Goal: Transaction & Acquisition: Obtain resource

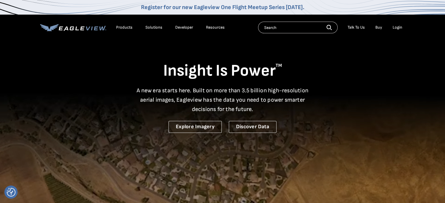
click at [398, 27] on div "Login" at bounding box center [398, 27] width 10 height 5
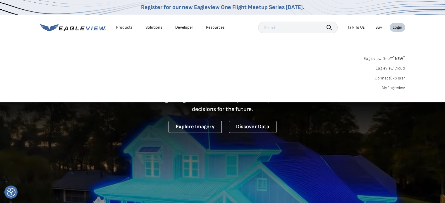
click at [398, 87] on div "Eagleview One™ * NEW * Eagleview Cloud ConnectExplorer MyEagleview" at bounding box center [222, 72] width 365 height 36
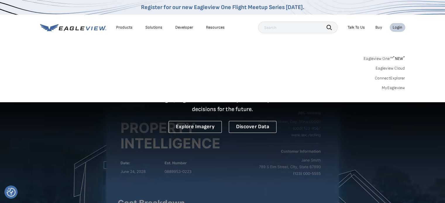
click at [398, 88] on link "MyEagleview" at bounding box center [393, 87] width 23 height 5
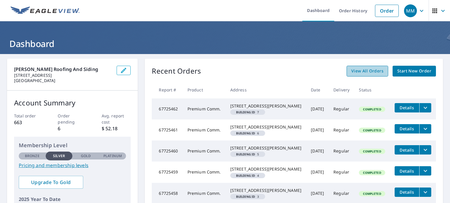
click at [363, 67] on link "View All Orders" at bounding box center [367, 71] width 42 height 11
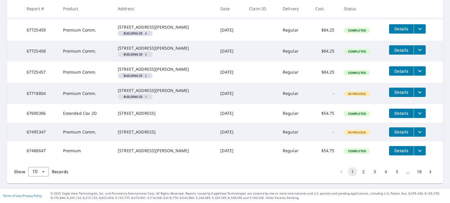
scroll to position [176, 0]
click at [402, 95] on span "Details" at bounding box center [401, 93] width 18 height 6
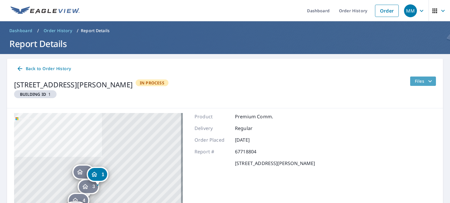
click at [426, 79] on icon "filesDropdownBtn-67718804" at bounding box center [429, 81] width 7 height 7
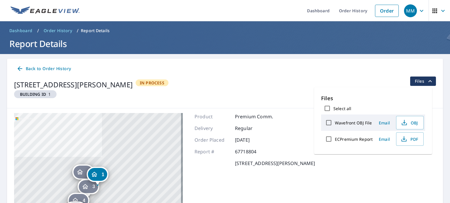
click at [363, 78] on div "[STREET_ADDRESS][PERSON_NAME] Building ID 1 In Process Files" at bounding box center [225, 90] width 422 height 27
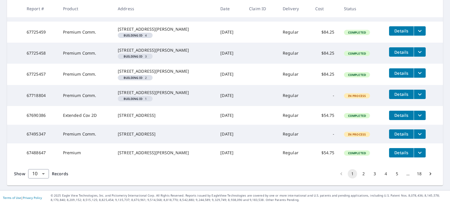
scroll to position [188, 0]
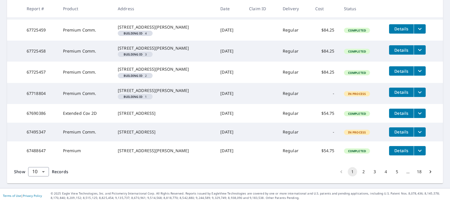
click at [397, 95] on span "Details" at bounding box center [401, 93] width 18 height 6
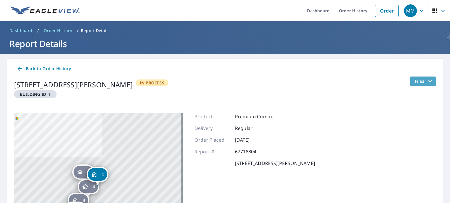
click at [428, 81] on icon "filesDropdownBtn-67718804" at bounding box center [430, 81] width 4 height 2
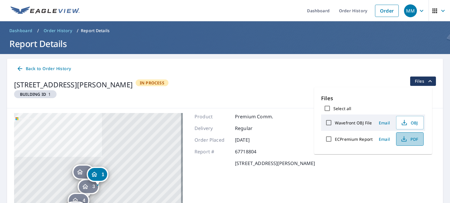
click at [408, 142] on span "PDF" at bounding box center [409, 139] width 19 height 7
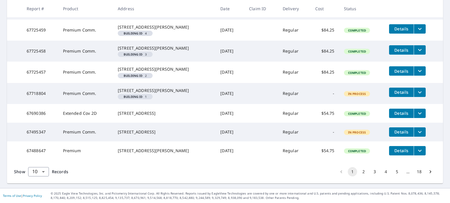
scroll to position [173, 0]
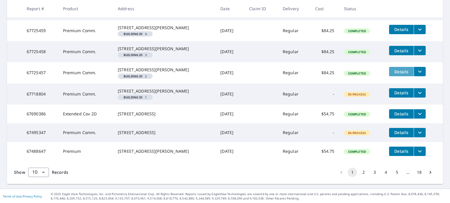
click at [398, 75] on span "Details" at bounding box center [401, 72] width 18 height 6
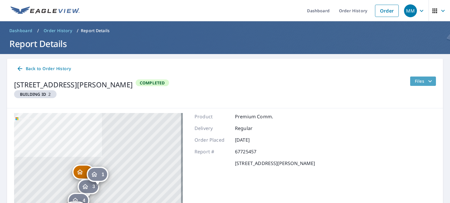
click at [415, 81] on span "Files" at bounding box center [424, 81] width 19 height 7
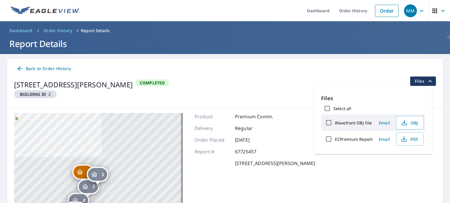
click at [355, 139] on label "ECPremium Report" at bounding box center [354, 140] width 38 height 6
click at [335, 139] on input "ECPremium Report" at bounding box center [328, 139] width 12 height 12
checkbox input "true"
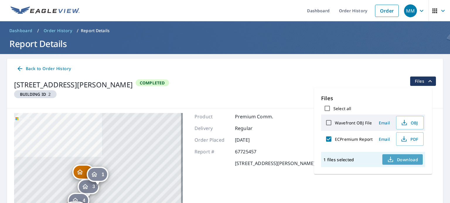
click at [398, 162] on span "Download" at bounding box center [402, 159] width 31 height 7
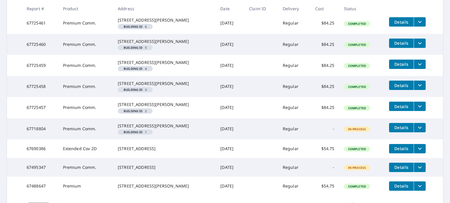
scroll to position [138, 0]
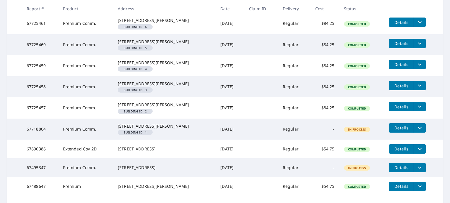
click at [131, 87] on div "[STREET_ADDRESS][PERSON_NAME]" at bounding box center [164, 84] width 93 height 6
click at [395, 89] on span "Details" at bounding box center [401, 86] width 18 height 6
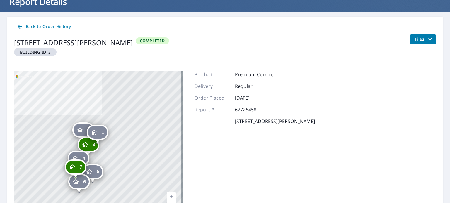
scroll to position [40, 0]
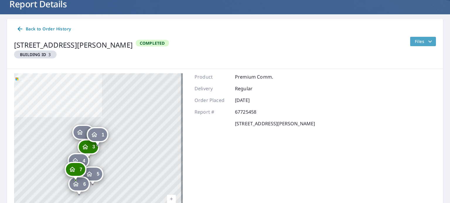
click at [415, 41] on span "Files" at bounding box center [424, 41] width 19 height 7
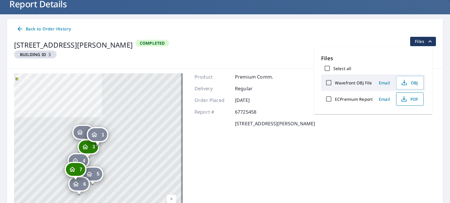
click at [406, 97] on icon "button" at bounding box center [403, 99] width 7 height 7
click at [216, 55] on div "[STREET_ADDRESS][PERSON_NAME] Building ID 3 Completed Files" at bounding box center [225, 50] width 422 height 27
